Goal: Transaction & Acquisition: Book appointment/travel/reservation

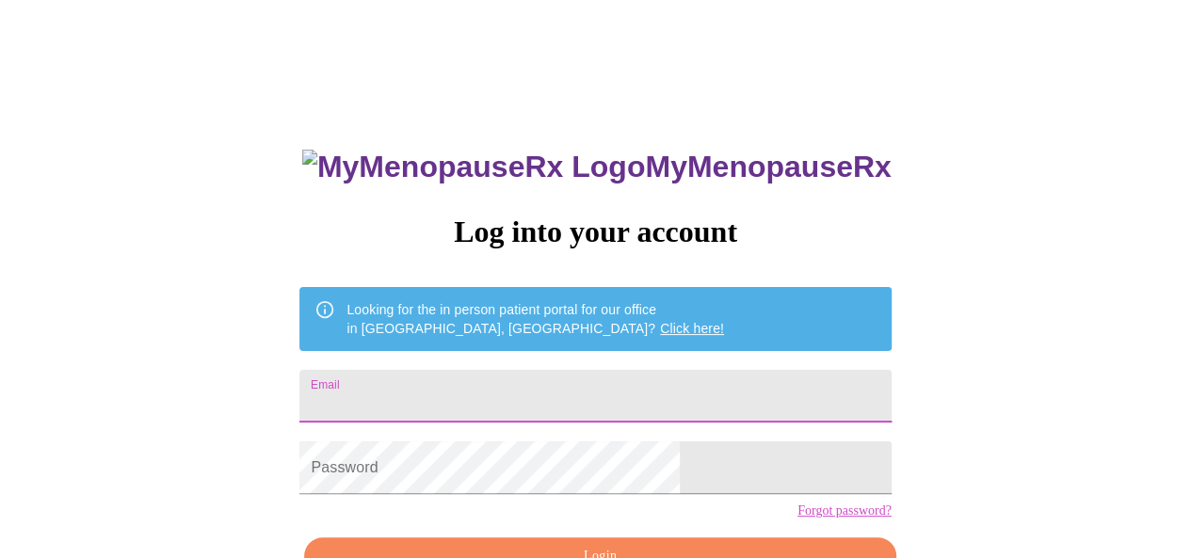
click at [531, 383] on input "Email" at bounding box center [594, 396] width 591 height 53
type input "[EMAIL_ADDRESS][DOMAIN_NAME]"
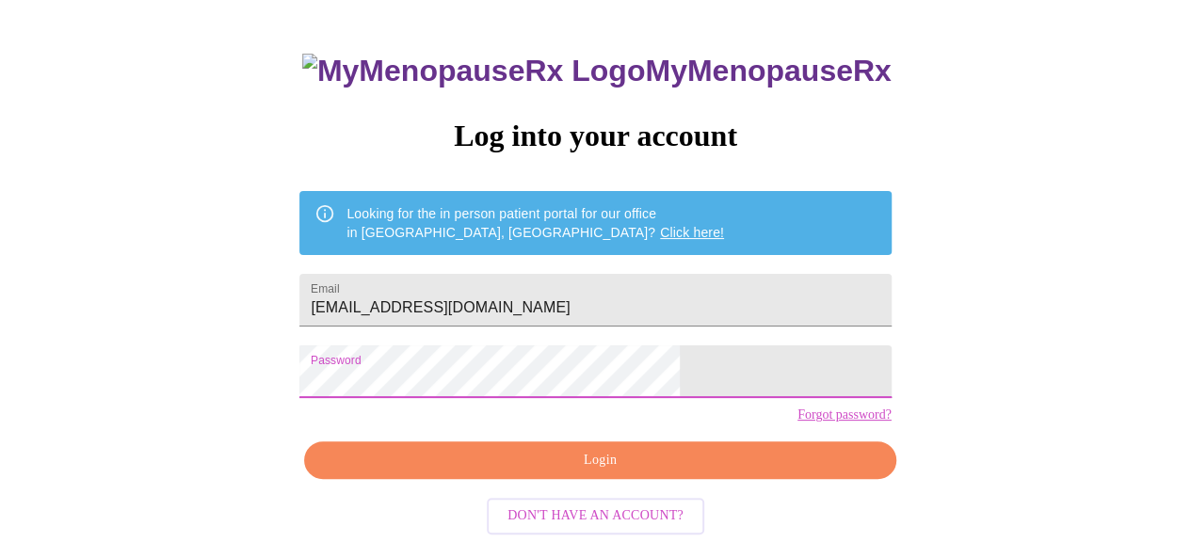
scroll to position [113, 0]
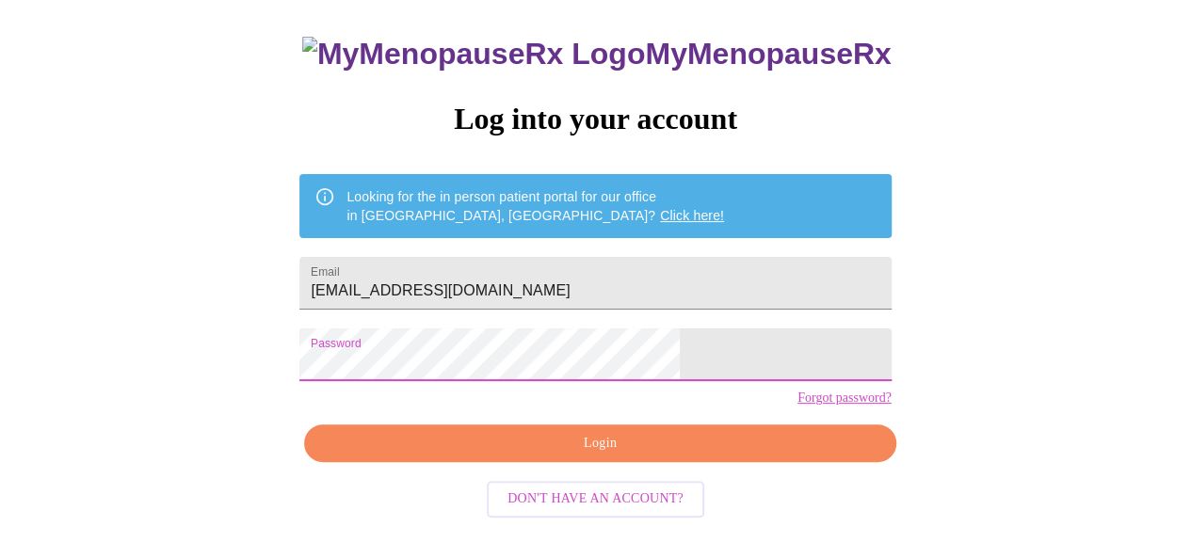
click at [691, 462] on button "Login" at bounding box center [599, 444] width 591 height 39
click at [614, 463] on button "Login" at bounding box center [599, 444] width 591 height 39
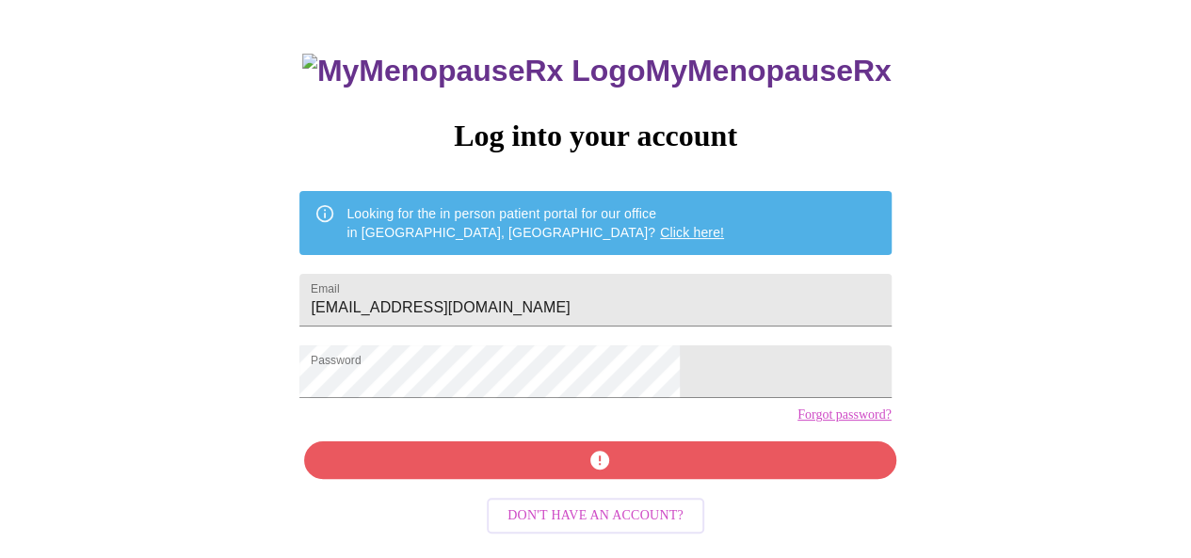
scroll to position [112, 0]
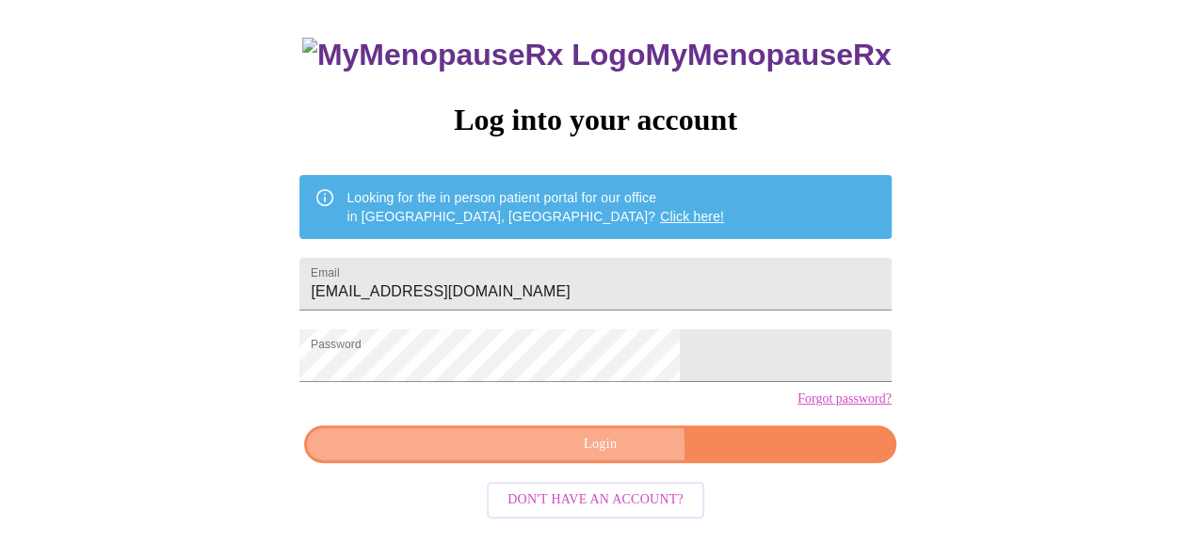
click at [500, 457] on span "Login" at bounding box center [600, 445] width 548 height 24
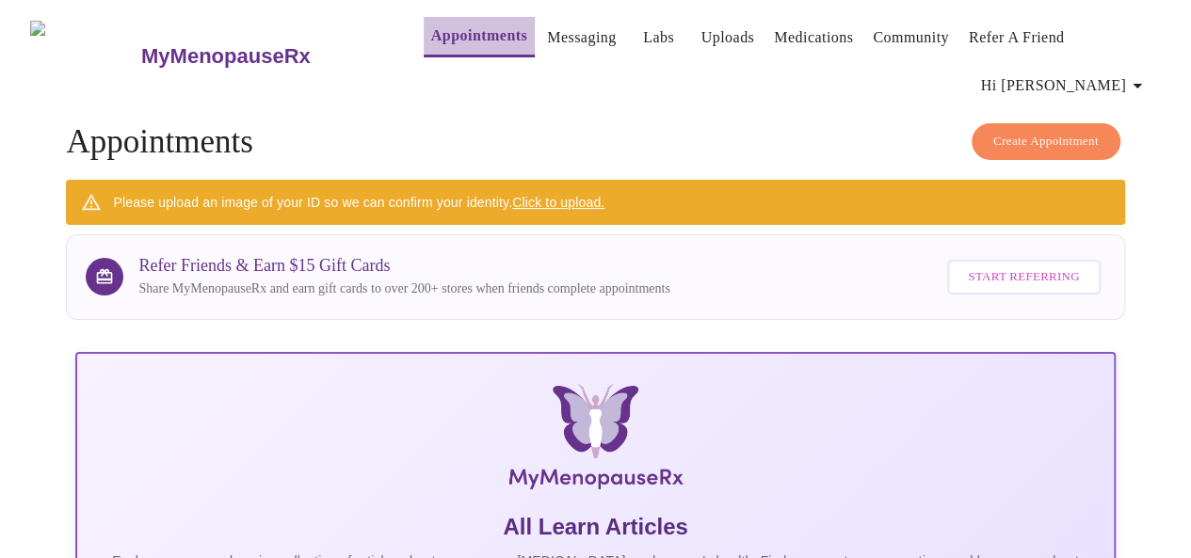
click at [467, 40] on link "Appointments" at bounding box center [479, 36] width 96 height 26
click at [992, 123] on button "Create Appointment" at bounding box center [1045, 141] width 149 height 37
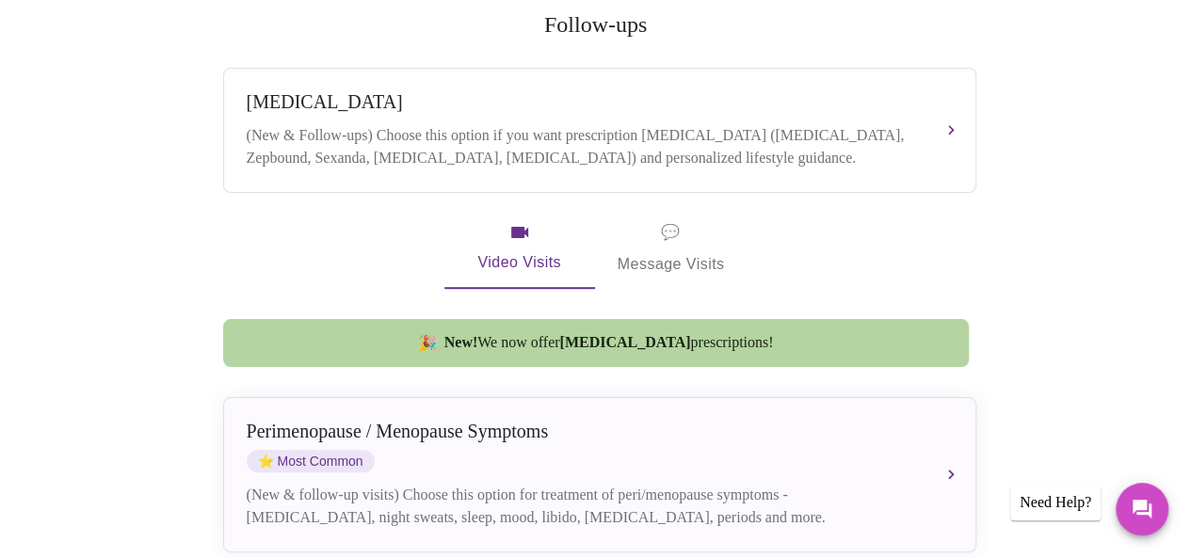
scroll to position [399, 0]
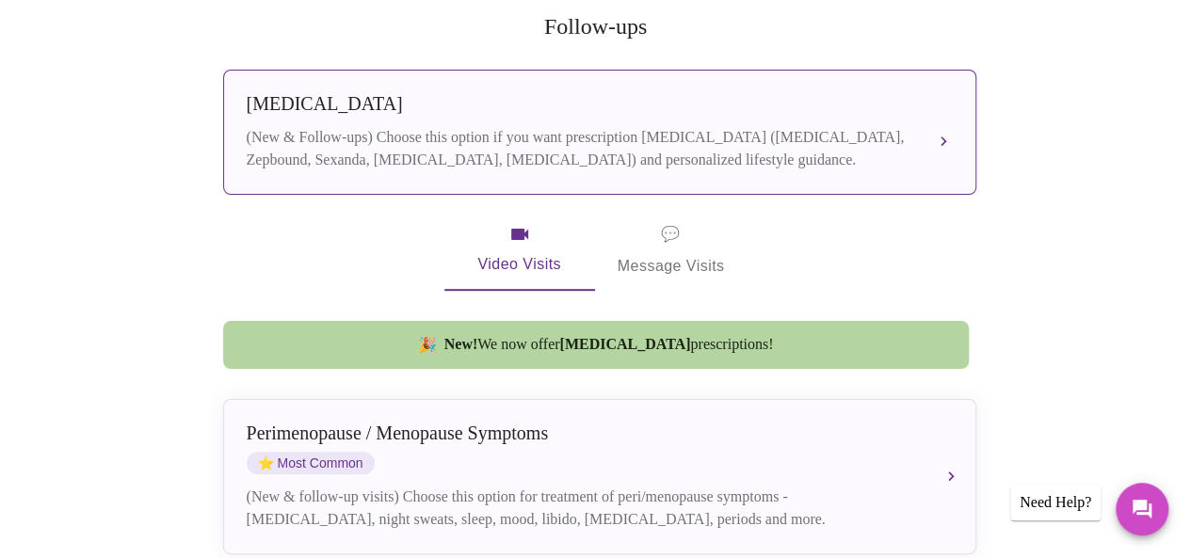
click at [776, 93] on div "[MEDICAL_DATA] (New & Follow-ups) Choose this option if you want prescription […" at bounding box center [600, 132] width 706 height 78
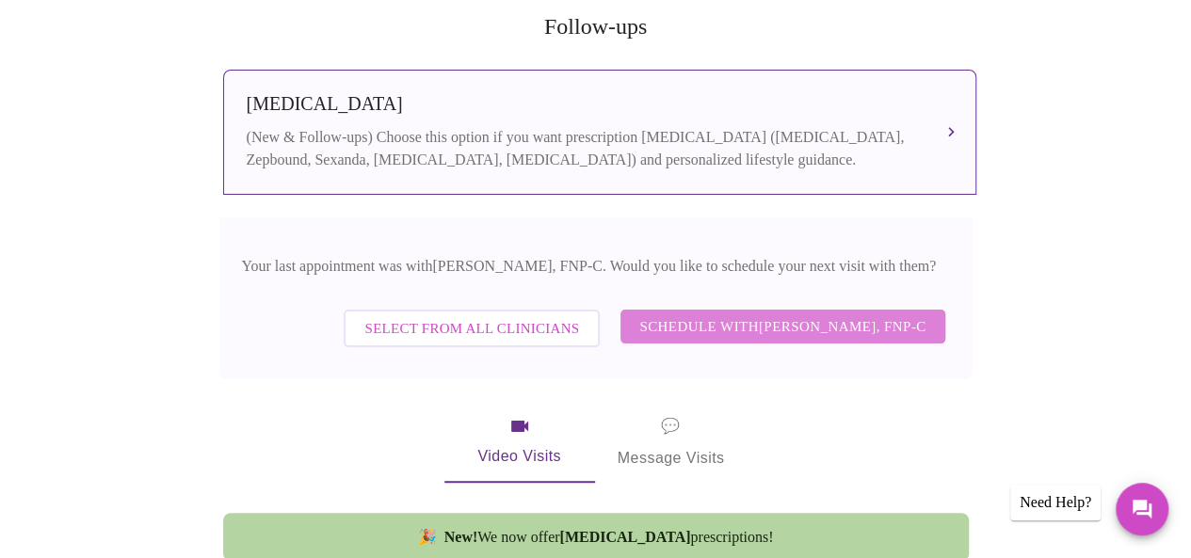
click at [803, 314] on span "Schedule with [PERSON_NAME], FNP-C" at bounding box center [782, 326] width 286 height 24
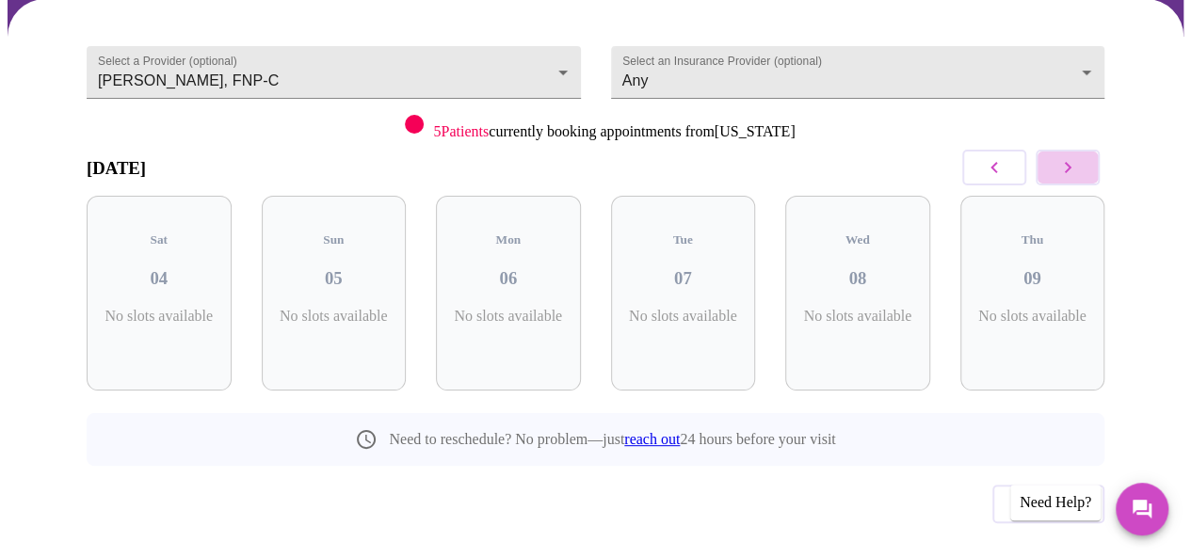
click at [1091, 150] on button "button" at bounding box center [1067, 168] width 64 height 36
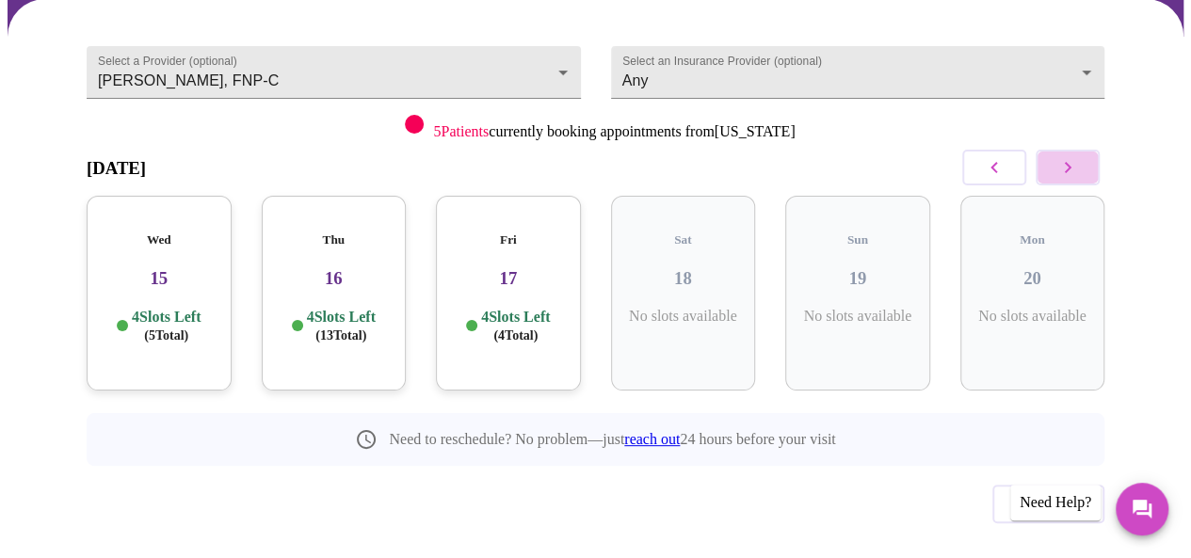
click at [1091, 150] on button "button" at bounding box center [1067, 168] width 64 height 36
click at [672, 233] on h5 "Fri" at bounding box center [683, 240] width 115 height 15
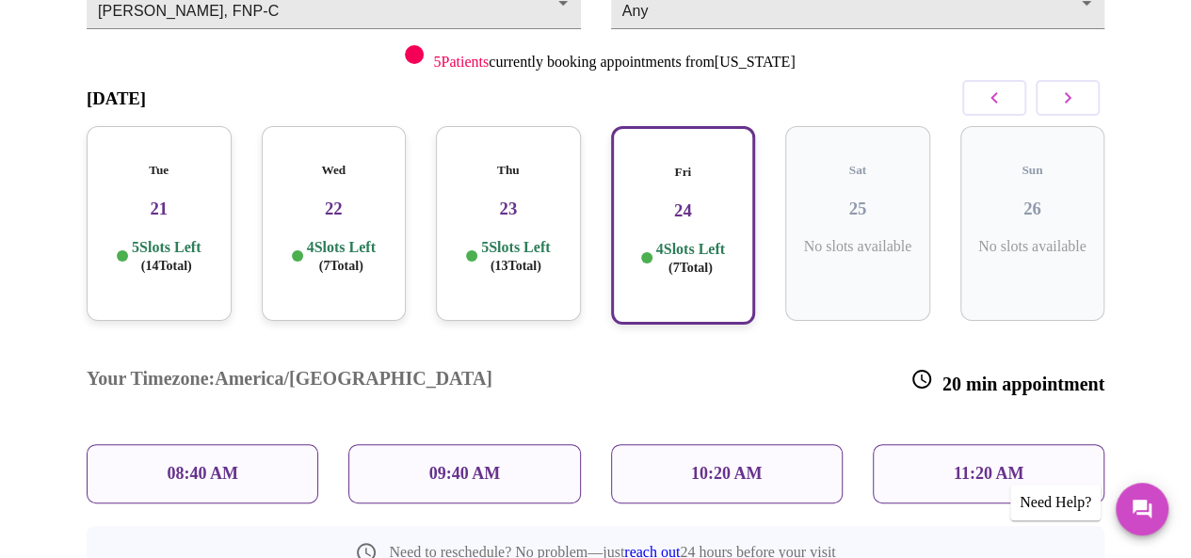
scroll to position [229, 0]
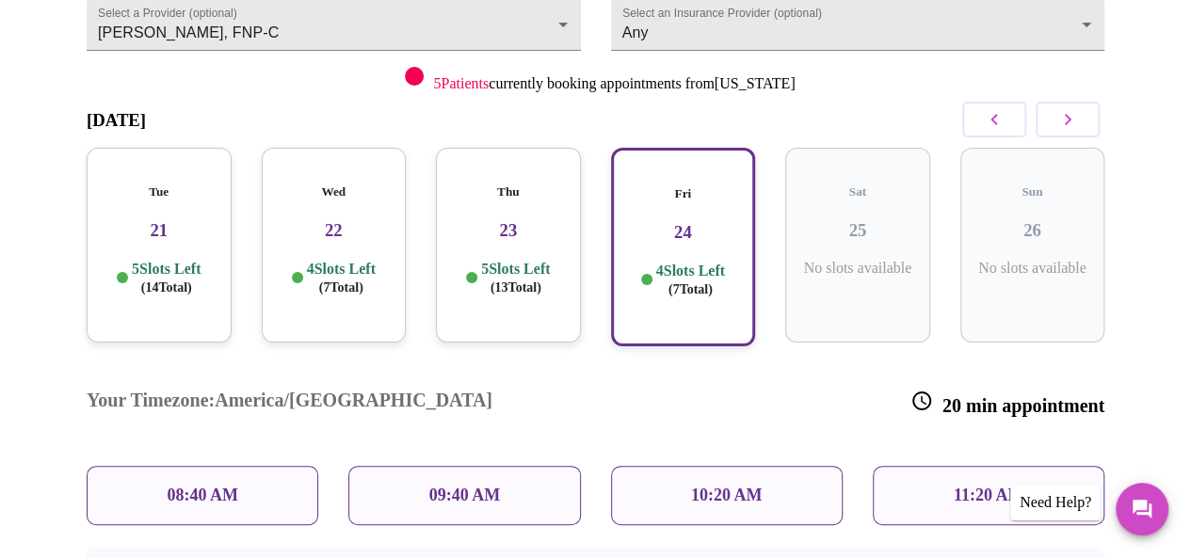
click at [1018, 486] on p "11:20 AM" at bounding box center [989, 496] width 71 height 20
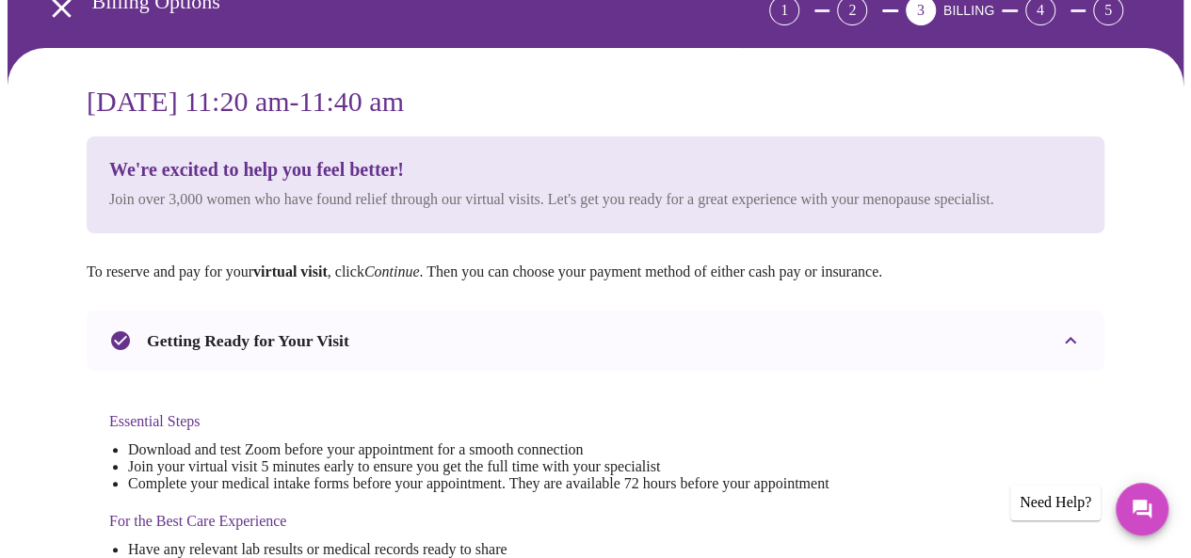
scroll to position [0, 0]
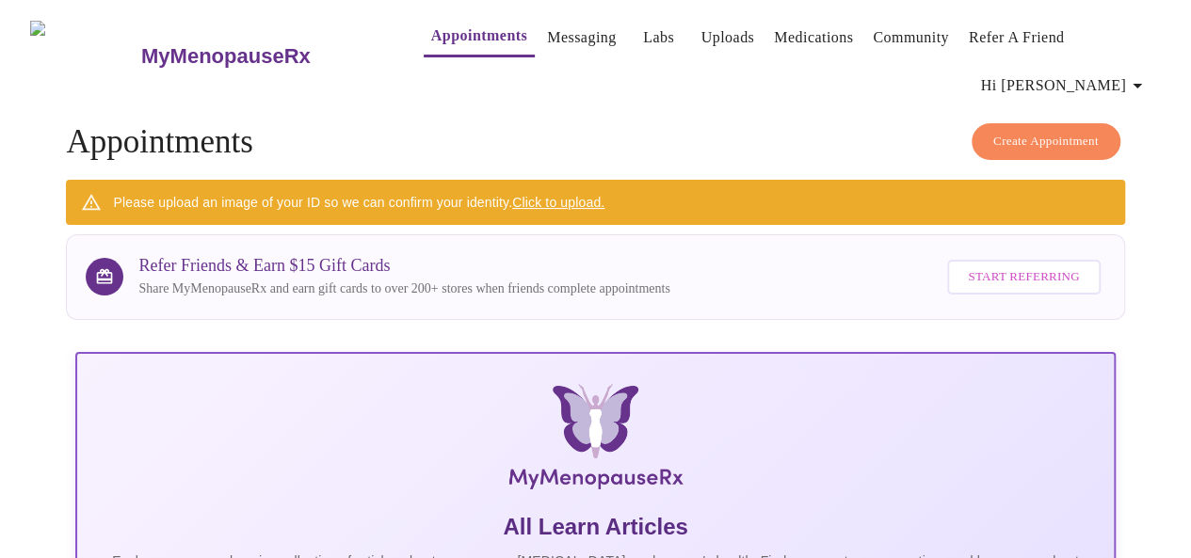
click at [1011, 131] on span "Create Appointment" at bounding box center [1045, 142] width 105 height 22
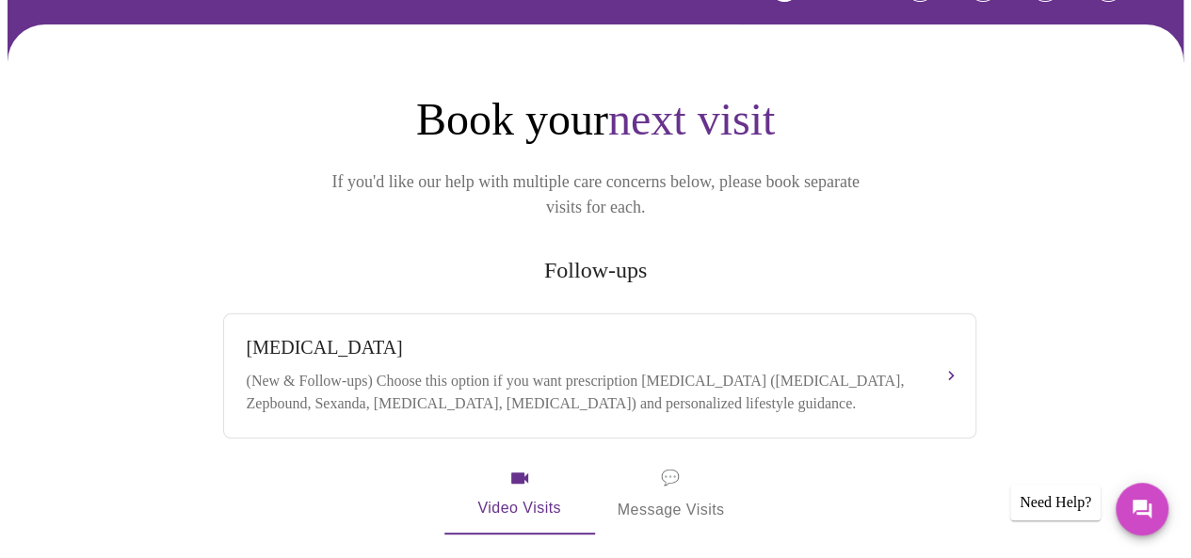
scroll to position [206, 0]
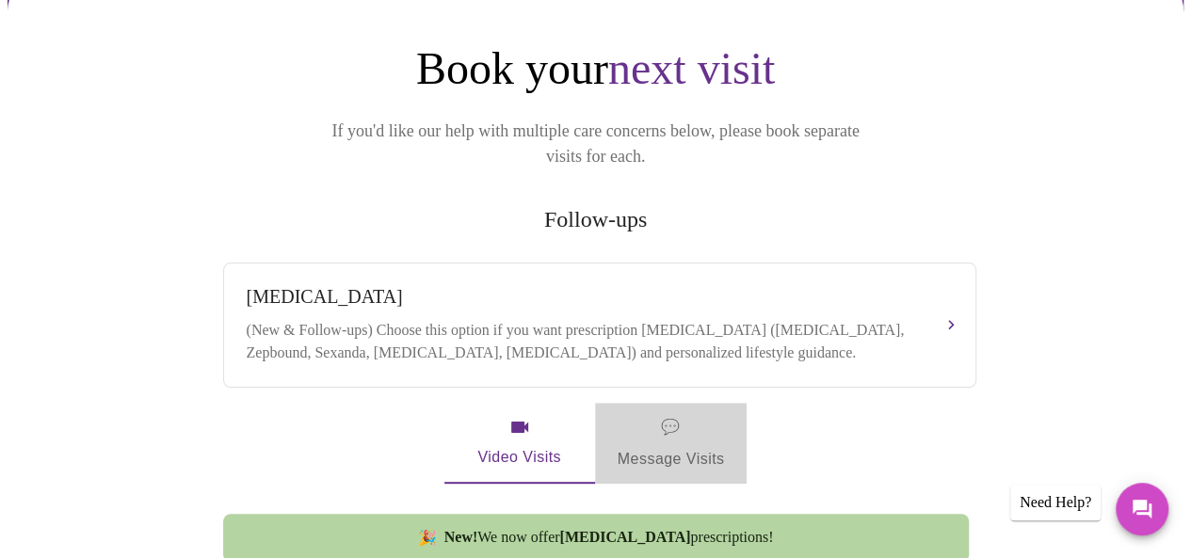
click at [731, 403] on button "💬 Message Visits" at bounding box center [671, 443] width 152 height 81
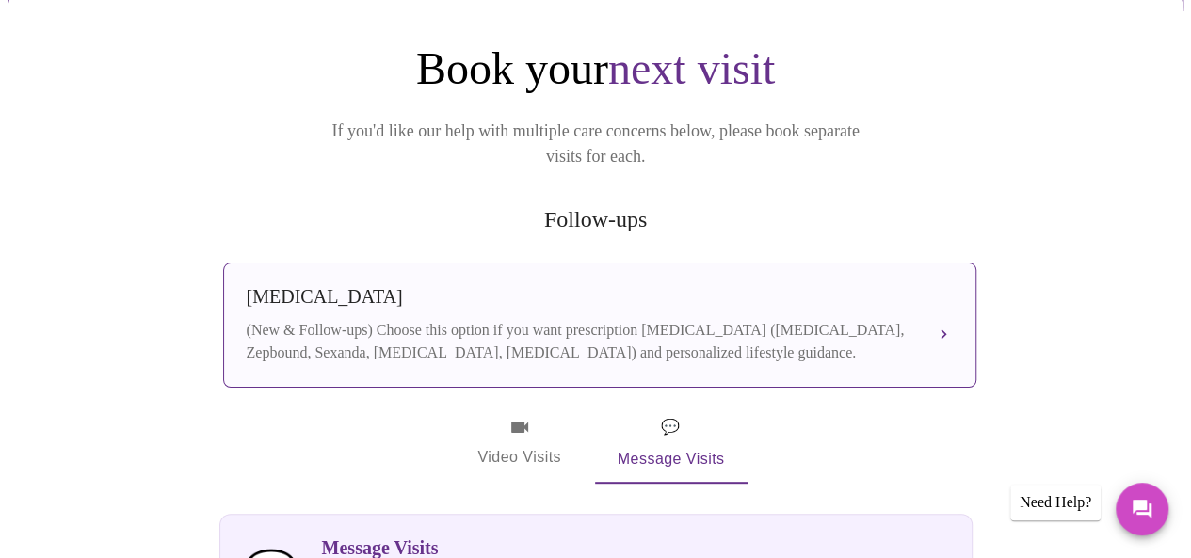
click at [738, 319] on div "(New & Follow-ups) Choose this option if you want prescription [MEDICAL_DATA] (…" at bounding box center [581, 341] width 668 height 45
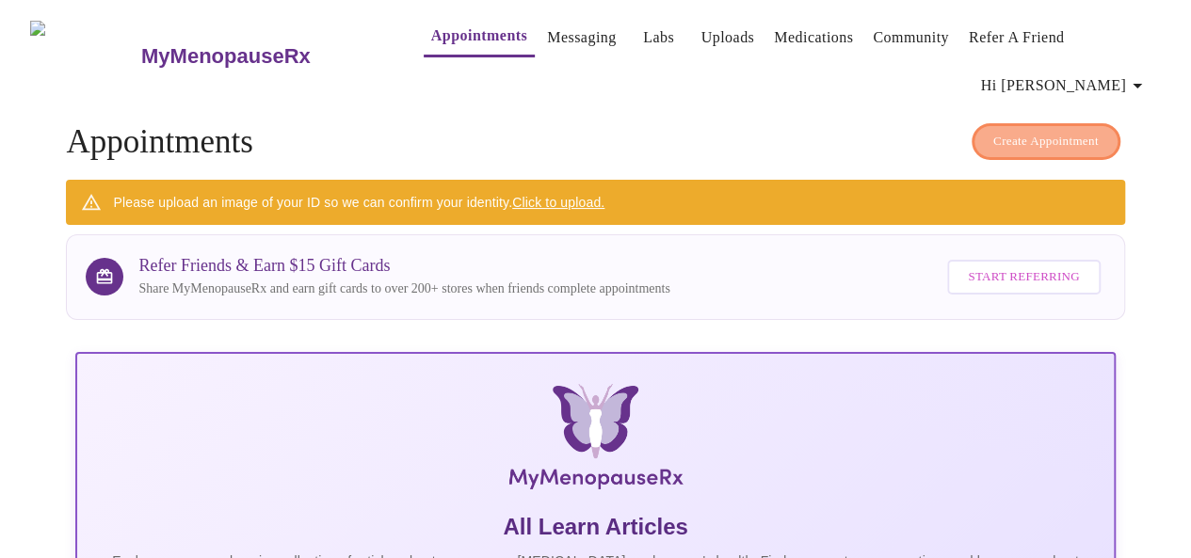
click at [1028, 131] on span "Create Appointment" at bounding box center [1045, 142] width 105 height 22
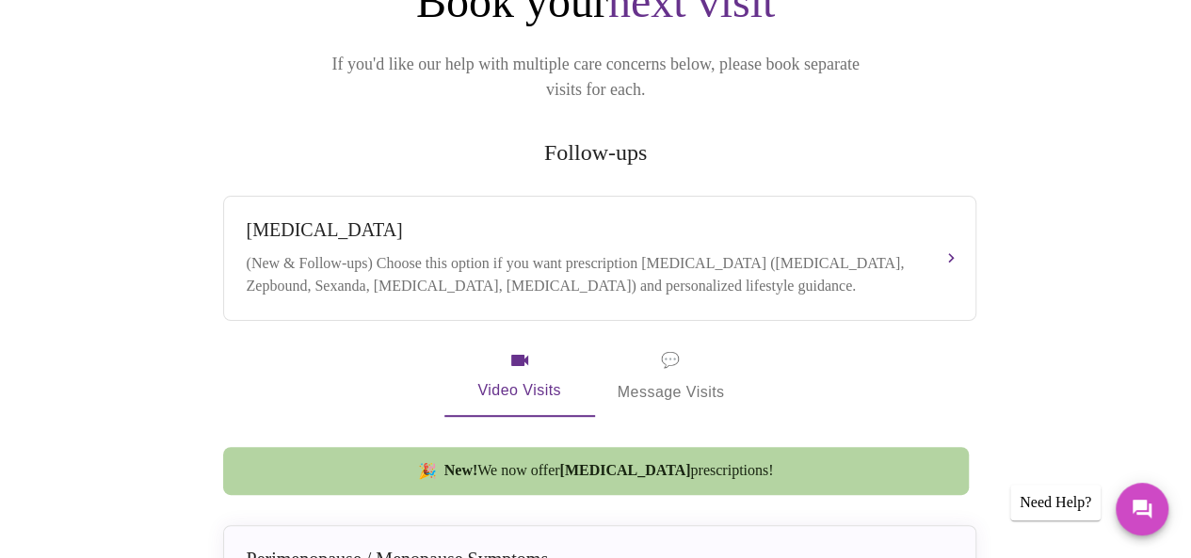
scroll to position [313, 0]
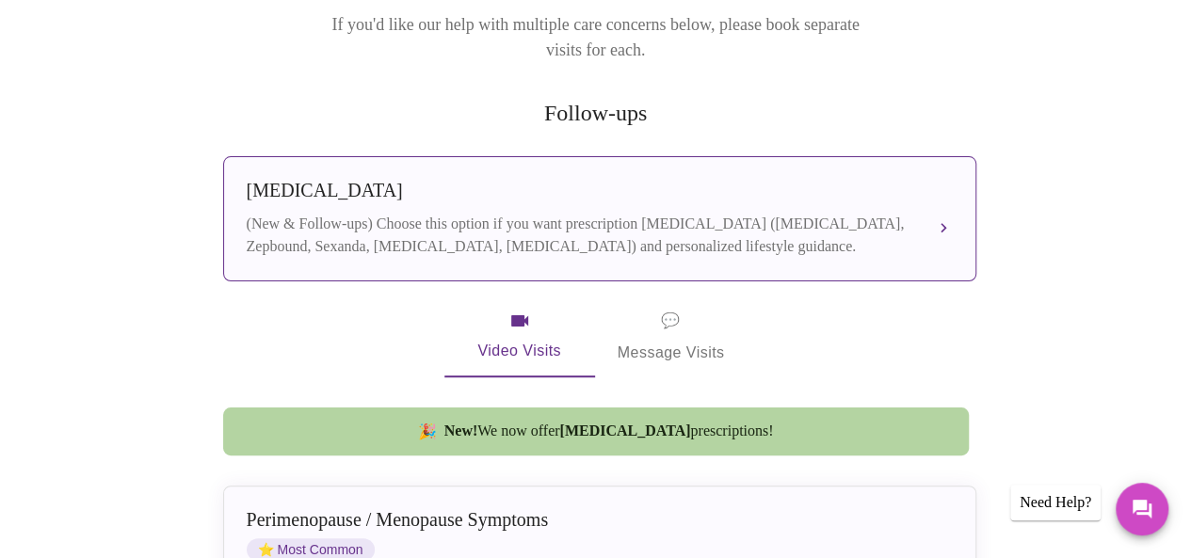
click at [576, 213] on div "(New & Follow-ups) Choose this option if you want prescription [MEDICAL_DATA] (…" at bounding box center [581, 235] width 668 height 45
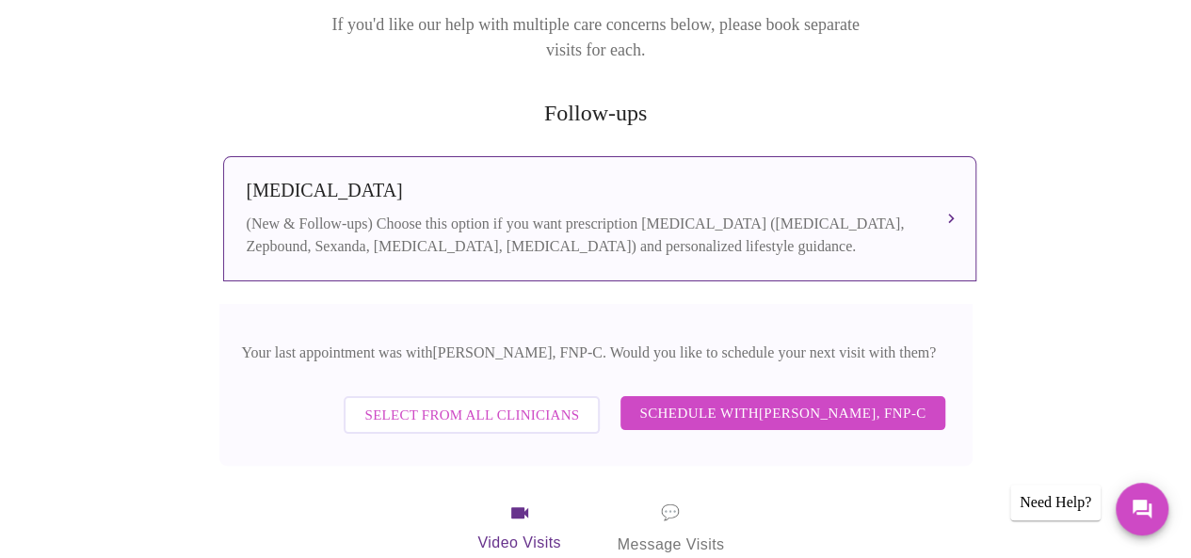
click at [842, 401] on span "Schedule with [PERSON_NAME], FNP-C" at bounding box center [782, 413] width 286 height 24
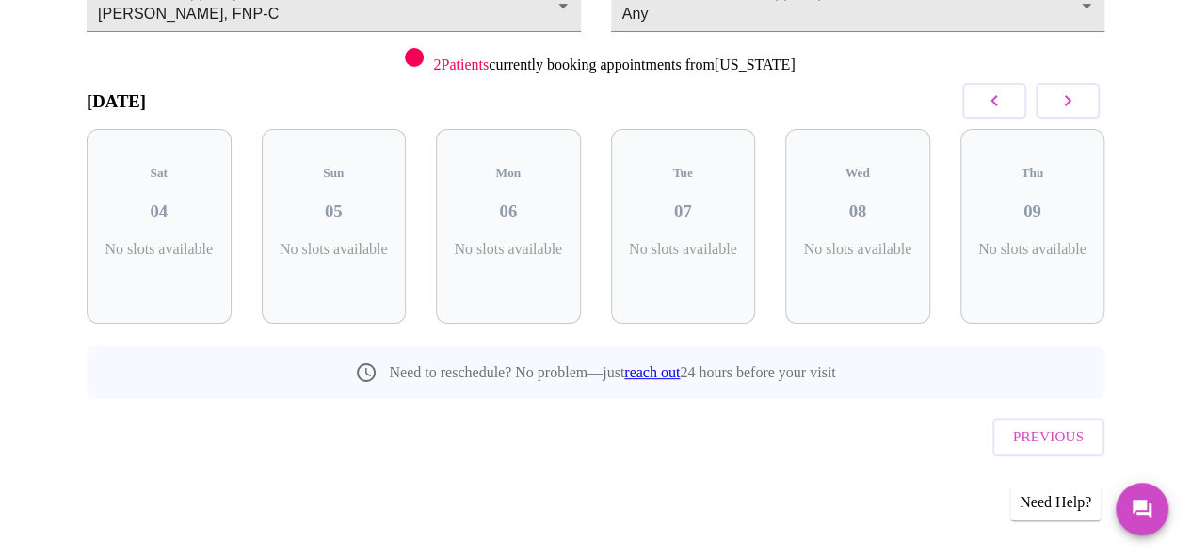
scroll to position [181, 0]
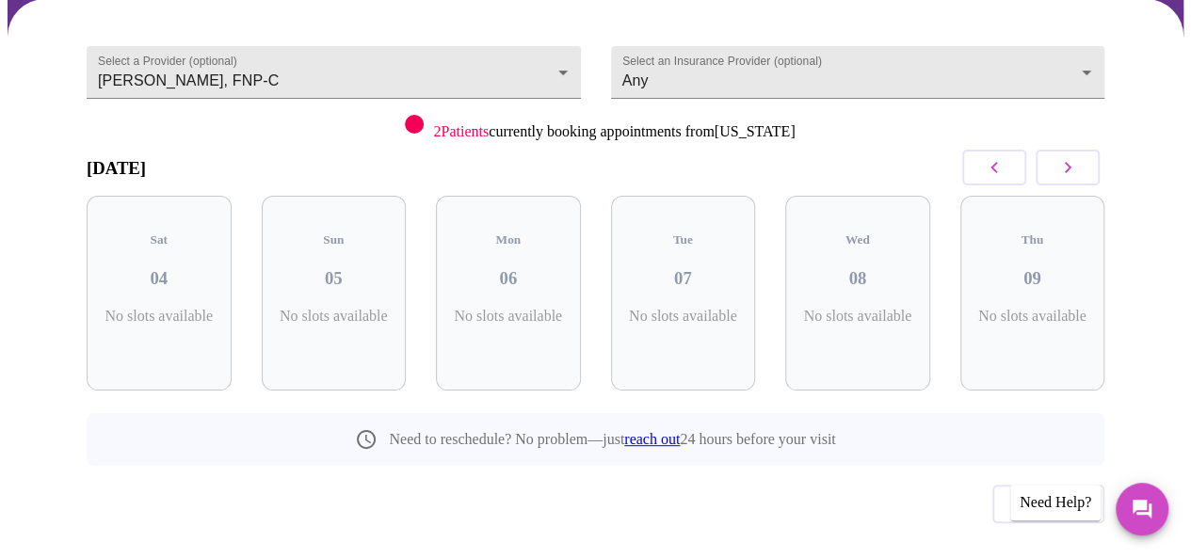
click at [1077, 152] on button "button" at bounding box center [1067, 168] width 64 height 36
click at [1079, 156] on icon "button" at bounding box center [1067, 167] width 23 height 23
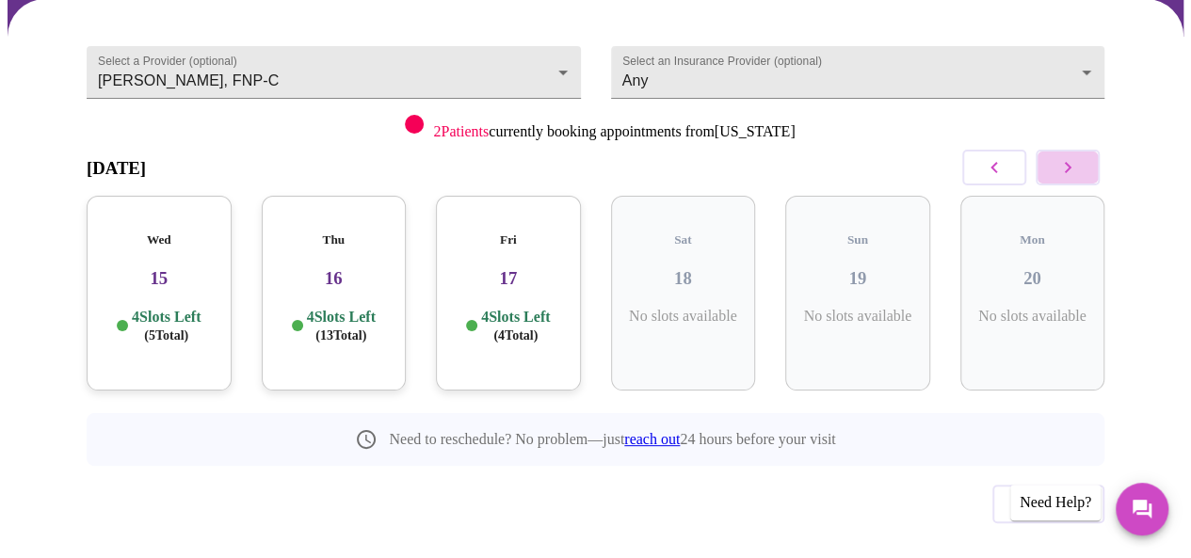
click at [1079, 156] on icon "button" at bounding box center [1067, 167] width 23 height 23
click at [505, 233] on h5 "Thu" at bounding box center [508, 240] width 115 height 15
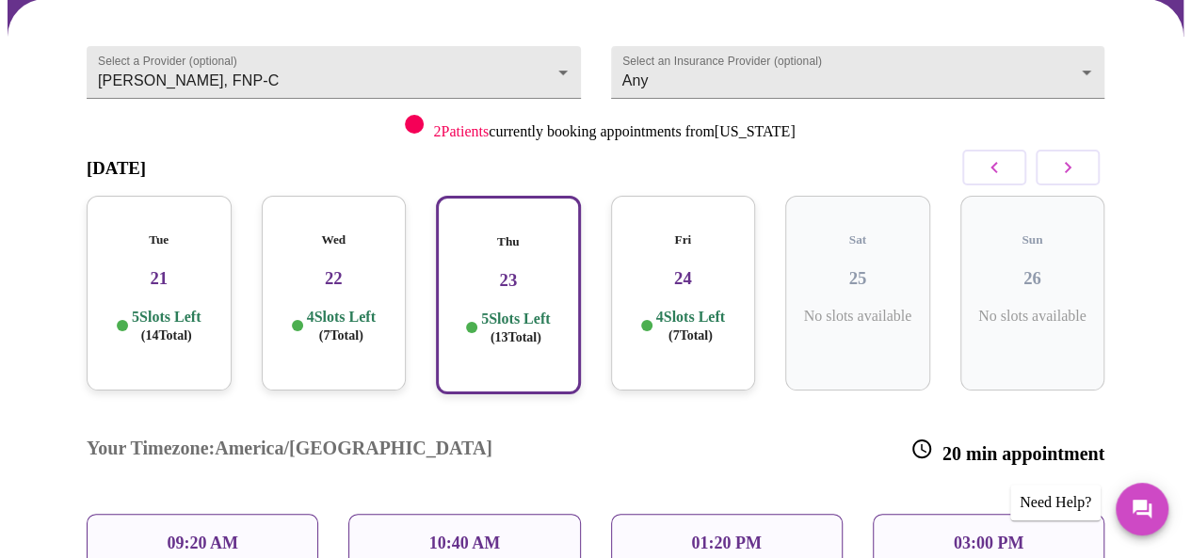
click at [187, 233] on h5 "Tue" at bounding box center [159, 240] width 115 height 15
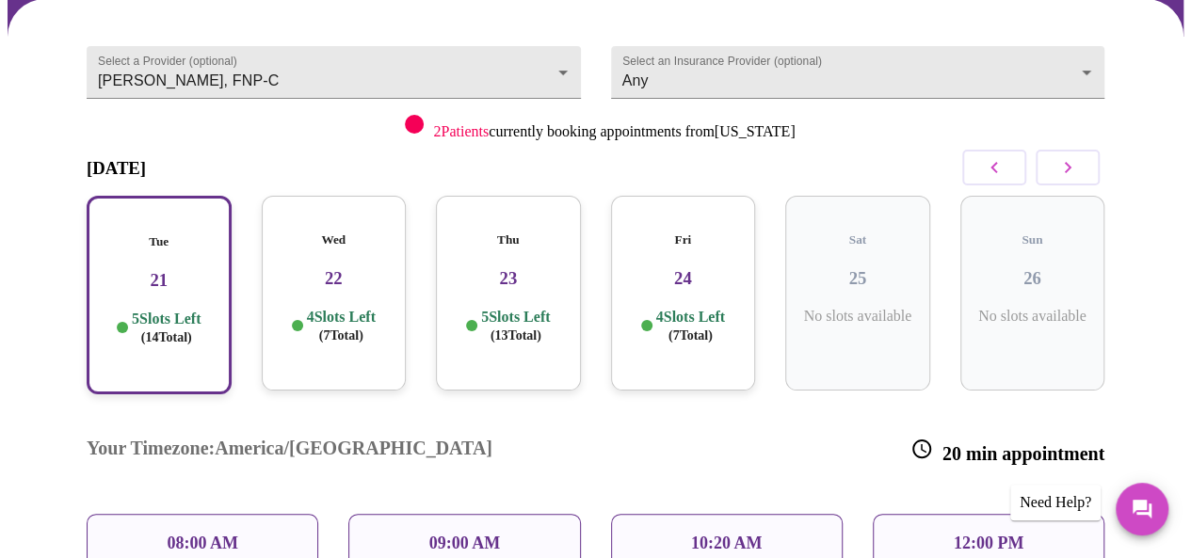
click at [678, 268] on h3 "24" at bounding box center [683, 278] width 115 height 21
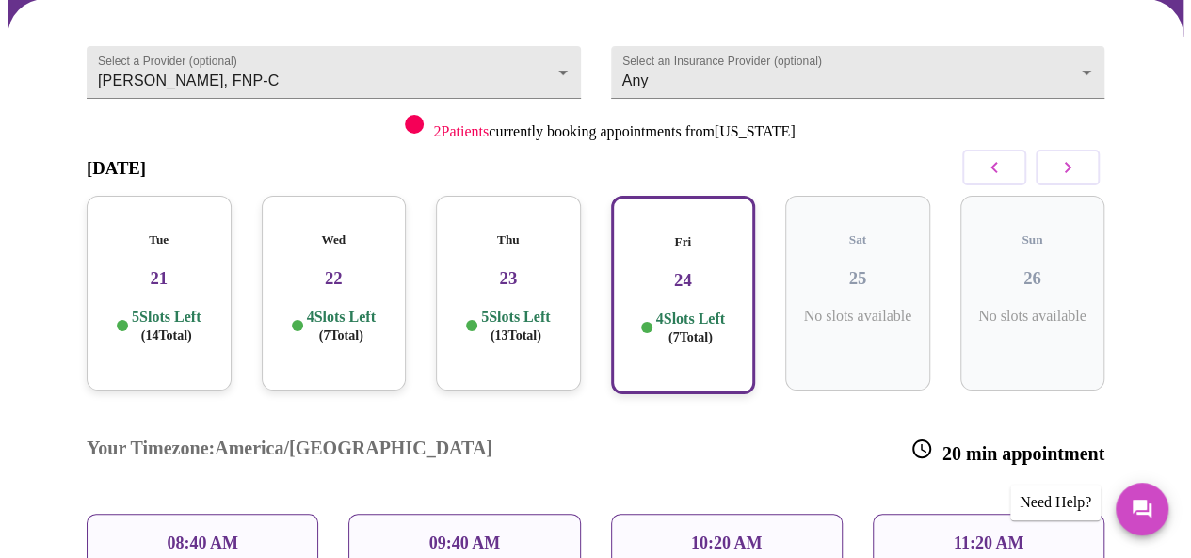
click at [944, 514] on div "11:20 AM" at bounding box center [989, 543] width 232 height 59
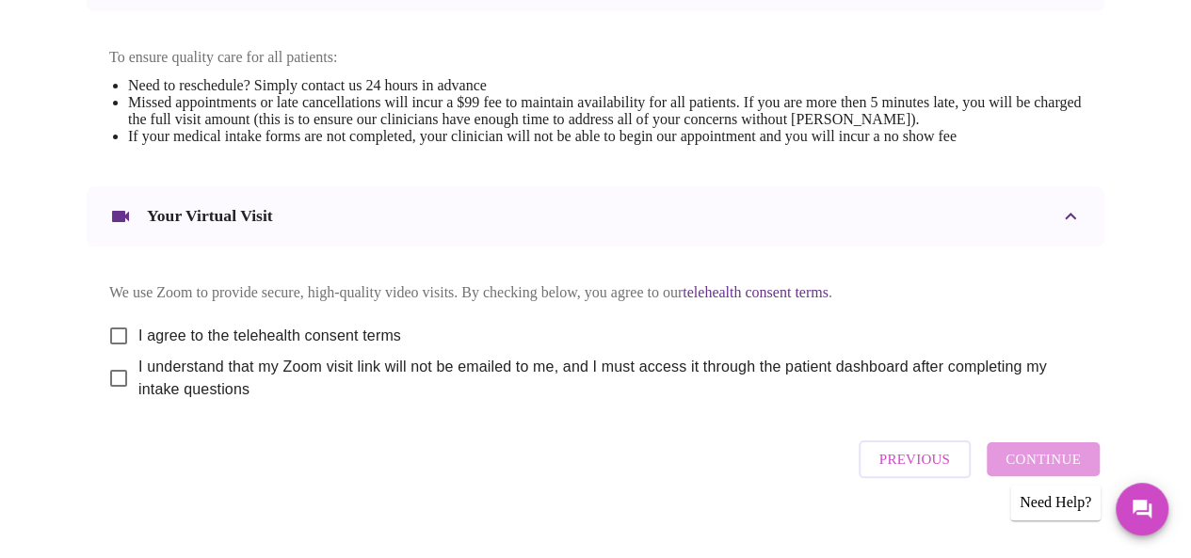
scroll to position [811, 0]
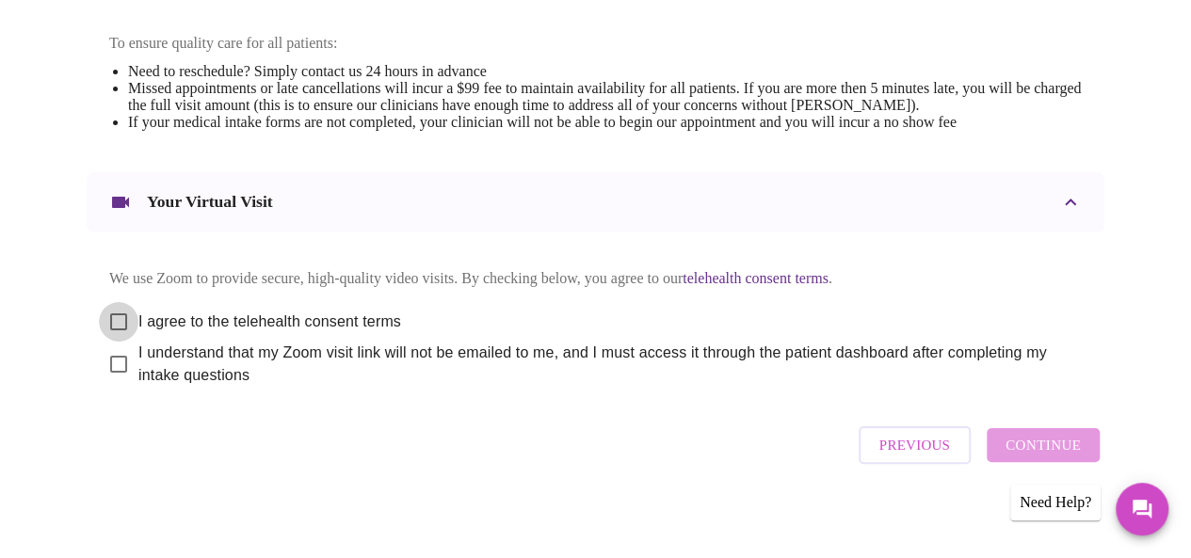
click at [109, 302] on input "I agree to the telehealth consent terms" at bounding box center [119, 322] width 40 height 40
checkbox input "true"
click at [111, 353] on input "I understand that my Zoom visit link will not be emailed to me, and I must acce…" at bounding box center [119, 365] width 40 height 40
checkbox input "true"
click at [1020, 434] on span "Continue" at bounding box center [1042, 445] width 75 height 24
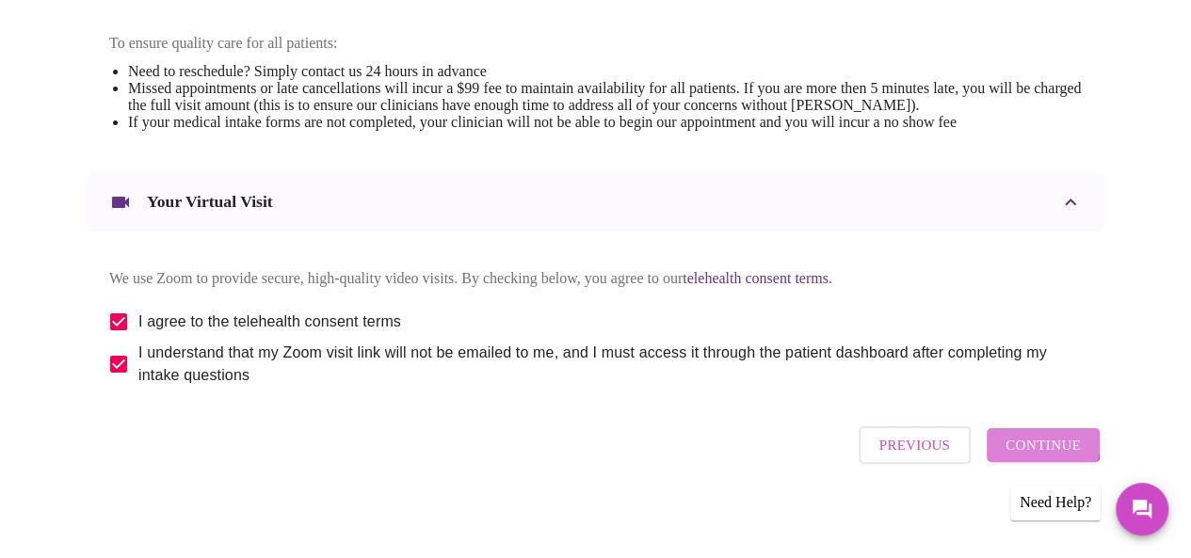
scroll to position [243, 0]
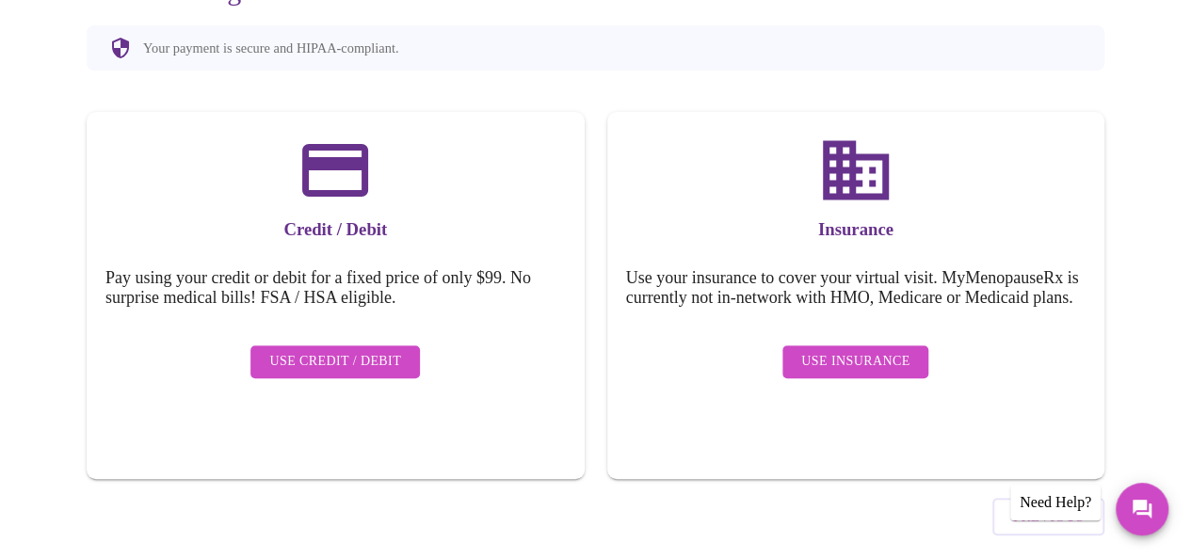
click at [365, 350] on span "Use Credit / Debit" at bounding box center [335, 362] width 132 height 24
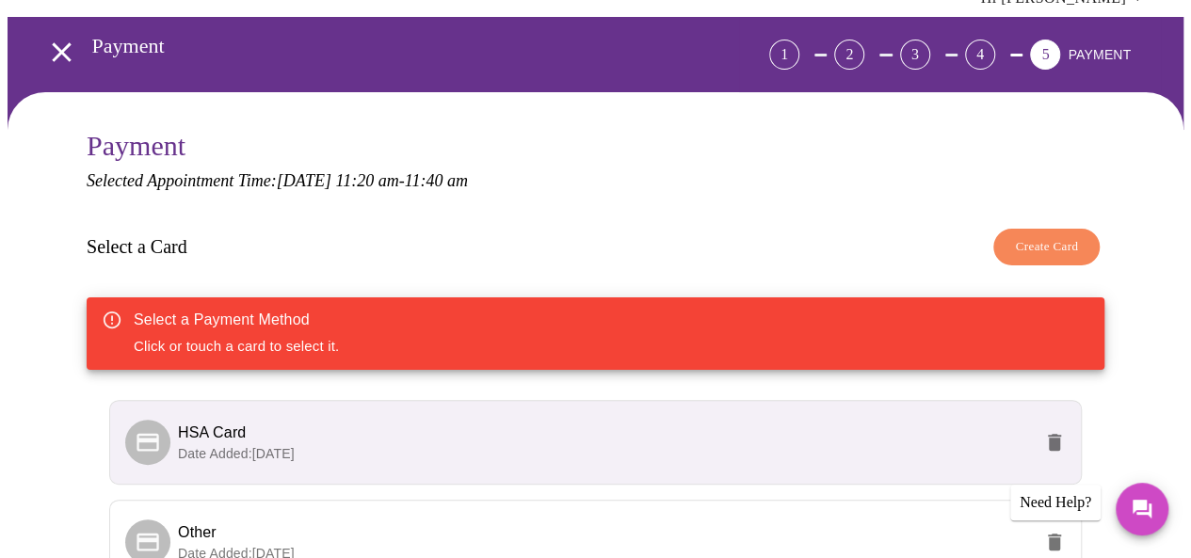
scroll to position [128, 0]
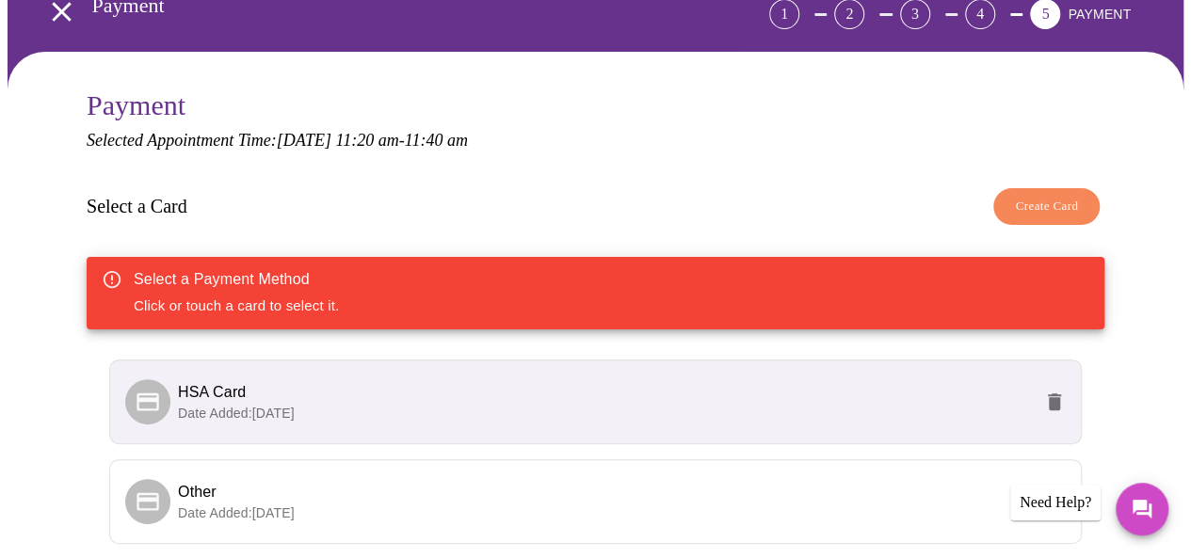
click at [924, 381] on span "HSA Card" at bounding box center [605, 392] width 854 height 23
click at [769, 404] on p "Date Added: [DATE]" at bounding box center [605, 413] width 854 height 19
click at [1009, 397] on li "HSA Card Date Added: [DATE]" at bounding box center [595, 402] width 972 height 85
click at [149, 393] on icon at bounding box center [147, 402] width 22 height 18
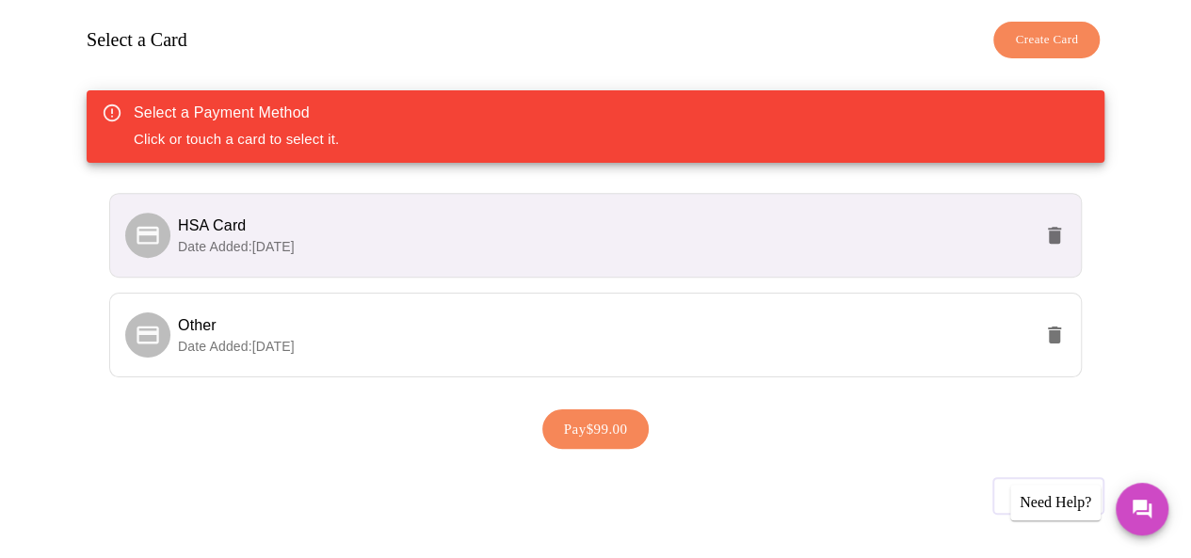
scroll to position [297, 0]
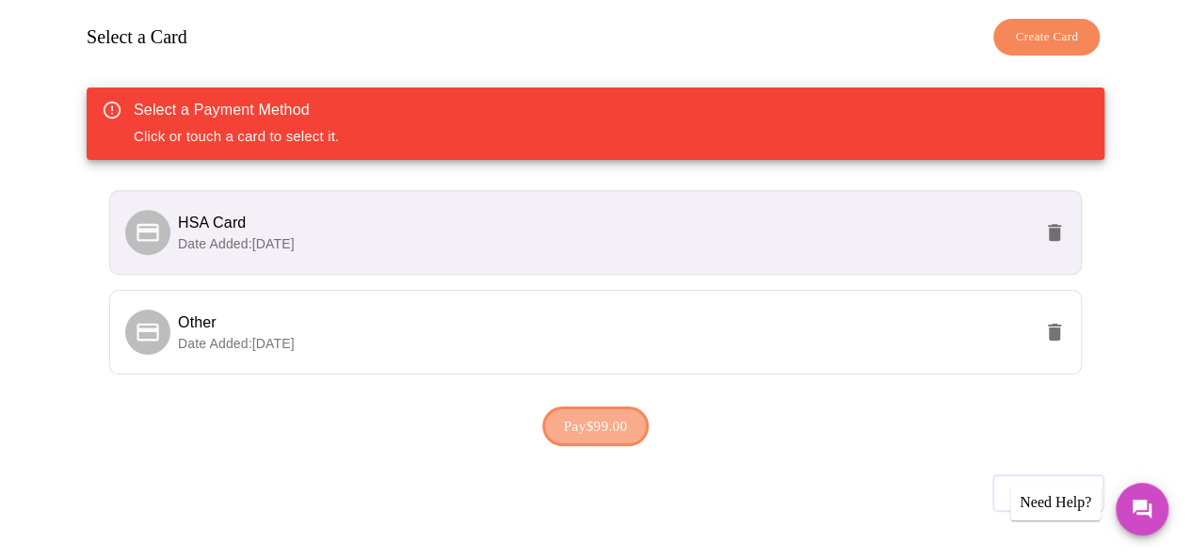
click at [608, 414] on span "Pay $99.00" at bounding box center [596, 426] width 64 height 24
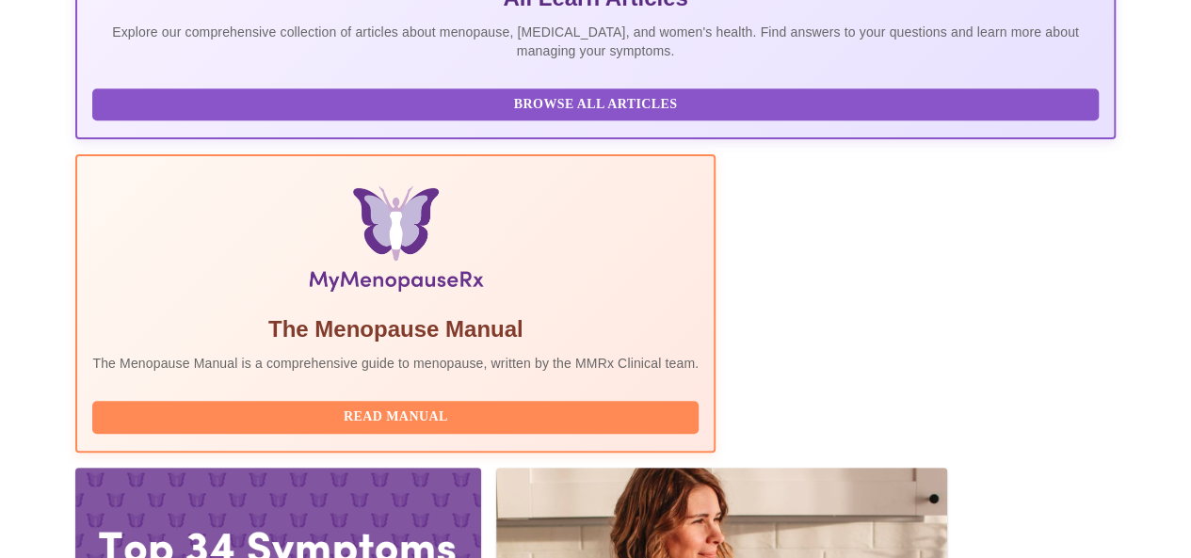
scroll to position [531, 0]
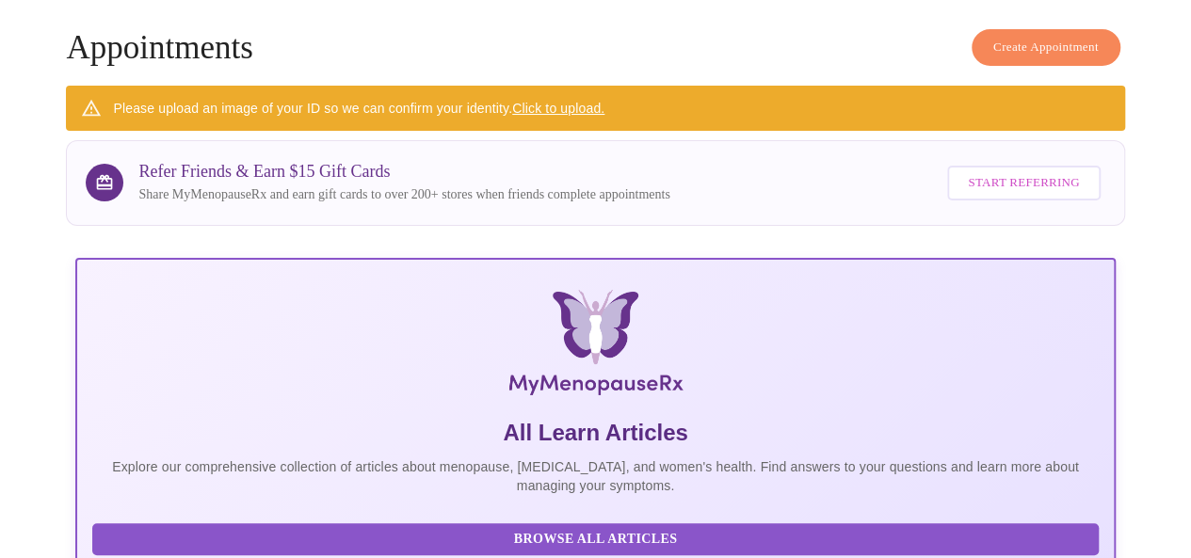
scroll to position [0, 0]
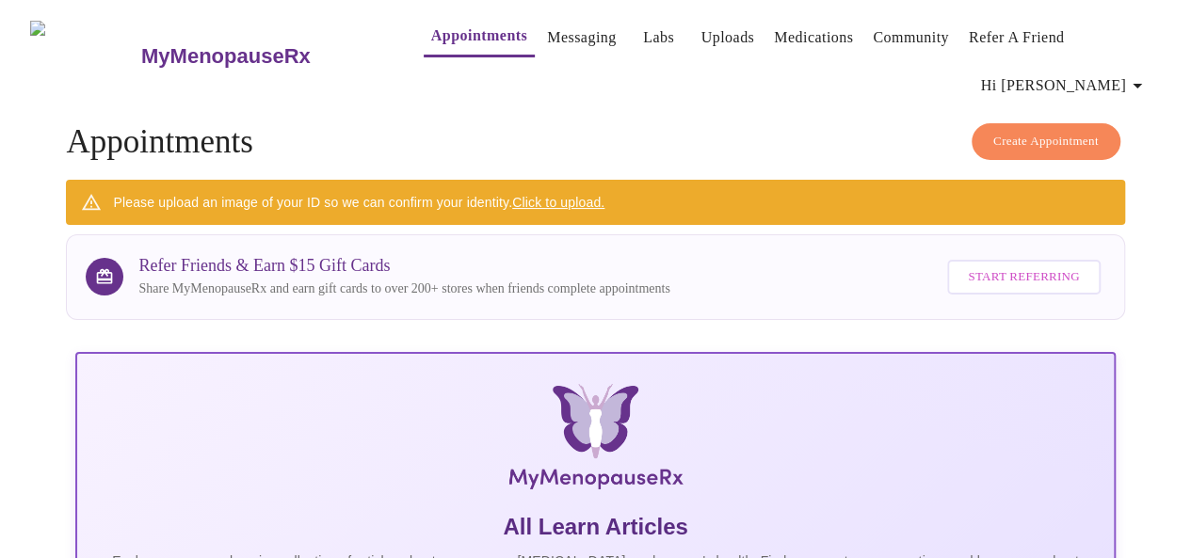
click at [1116, 72] on span "Hi [PERSON_NAME]" at bounding box center [1065, 85] width 168 height 26
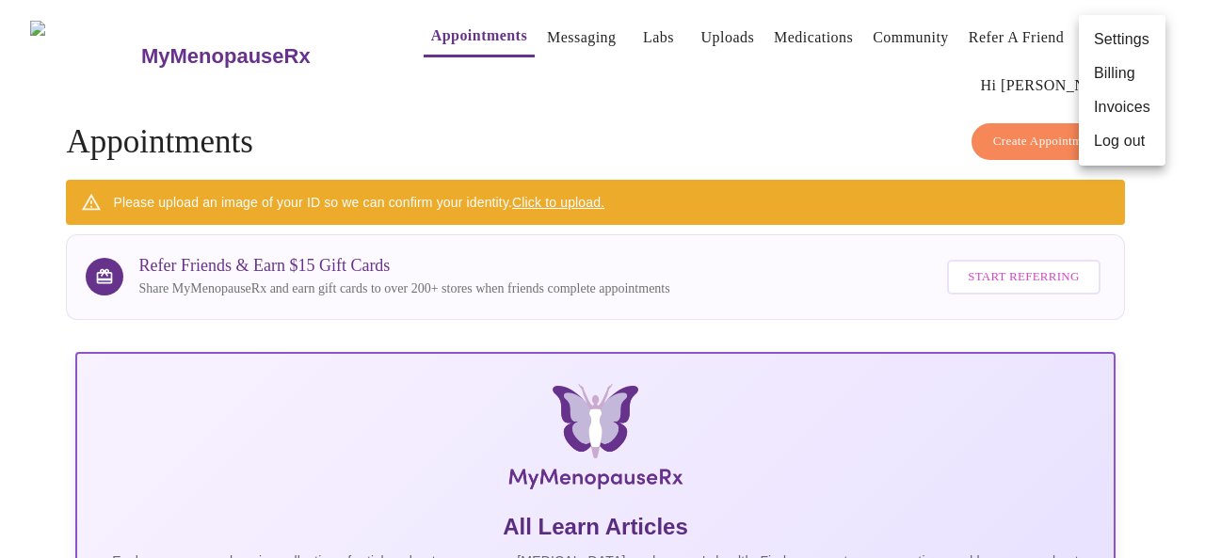
click at [1112, 145] on li "Log out" at bounding box center [1122, 141] width 87 height 34
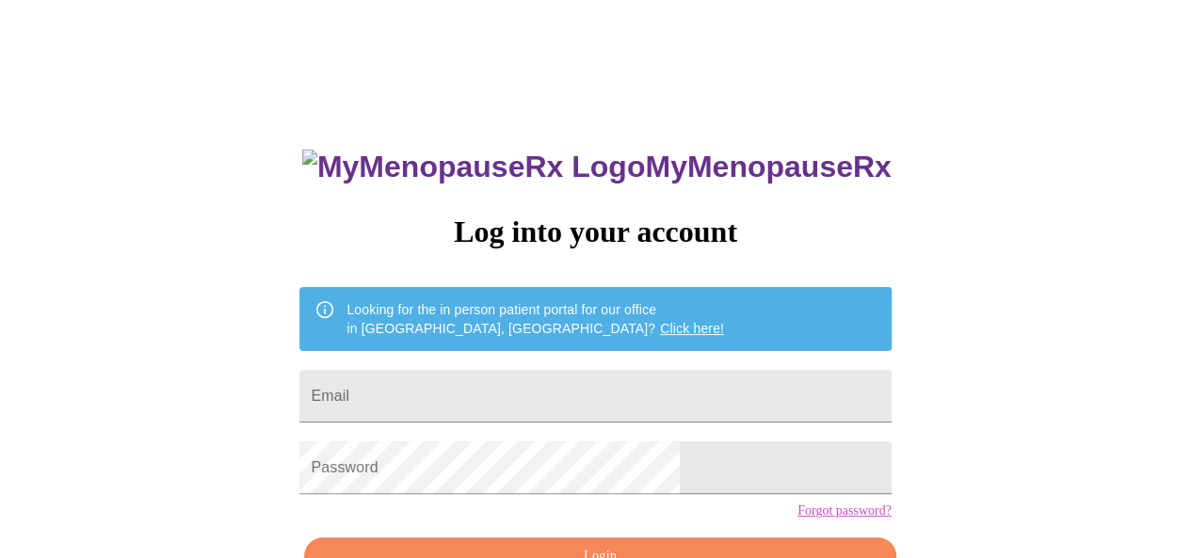
click at [691, 77] on div "MyMenopauseRx Log into your account Looking for the in person patient portal fo…" at bounding box center [596, 343] width 1176 height 670
